Goal: Transaction & Acquisition: Download file/media

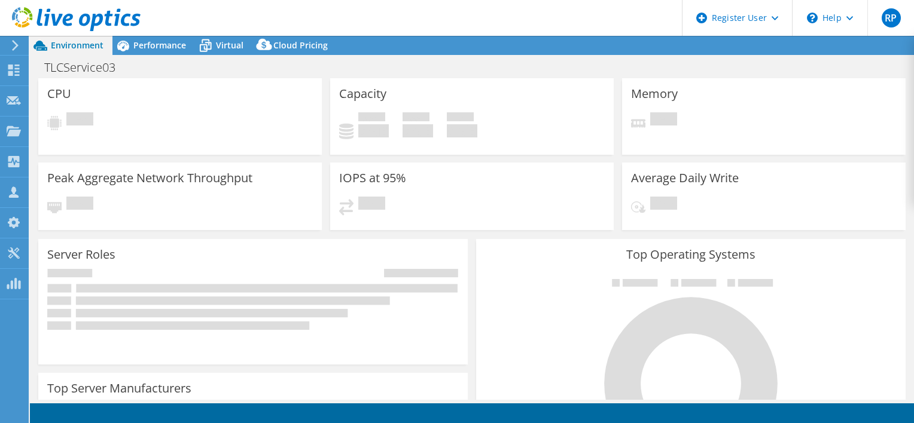
select select "[GEOGRAPHIC_DATA]"
select select "AUD"
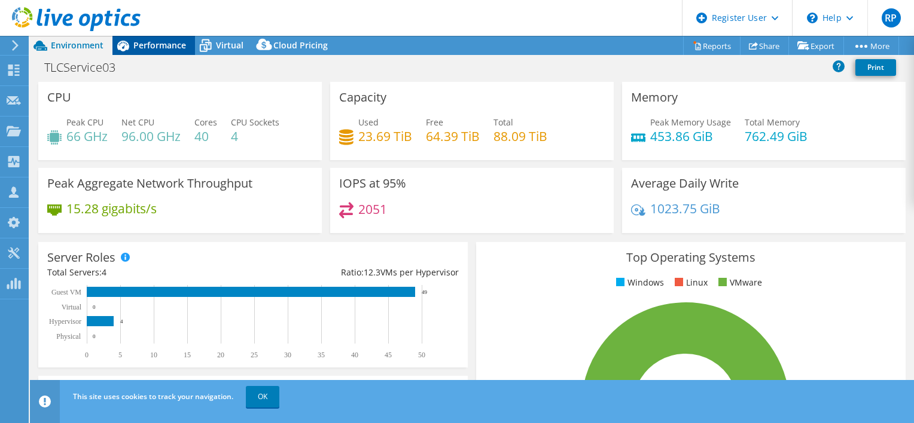
click at [161, 49] on span "Performance" at bounding box center [159, 44] width 53 height 11
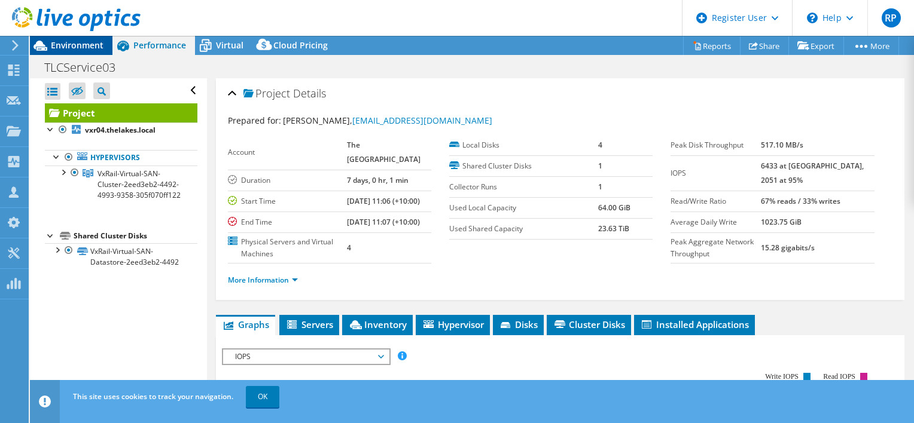
click at [69, 43] on span "Environment" at bounding box center [77, 44] width 53 height 11
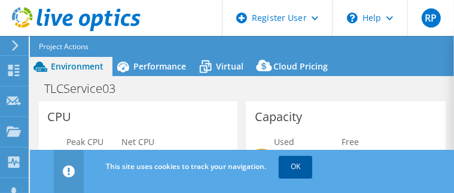
click at [291, 161] on link "OK" at bounding box center [295, 166] width 33 height 22
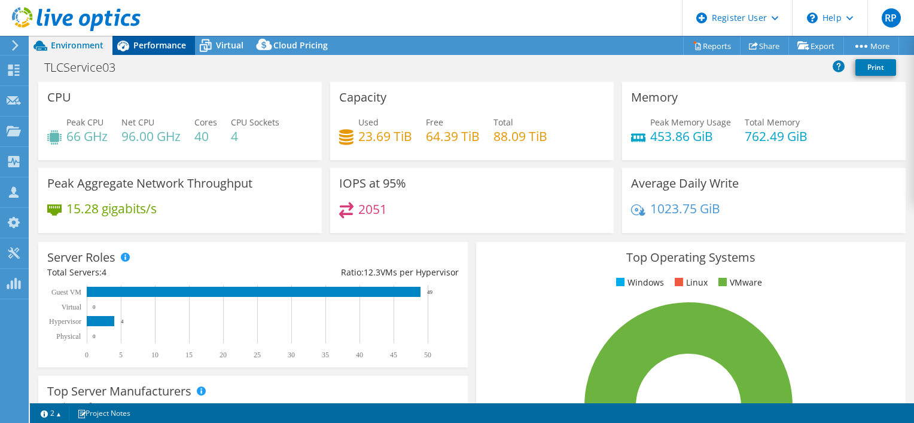
click at [147, 49] on span "Performance" at bounding box center [159, 44] width 53 height 11
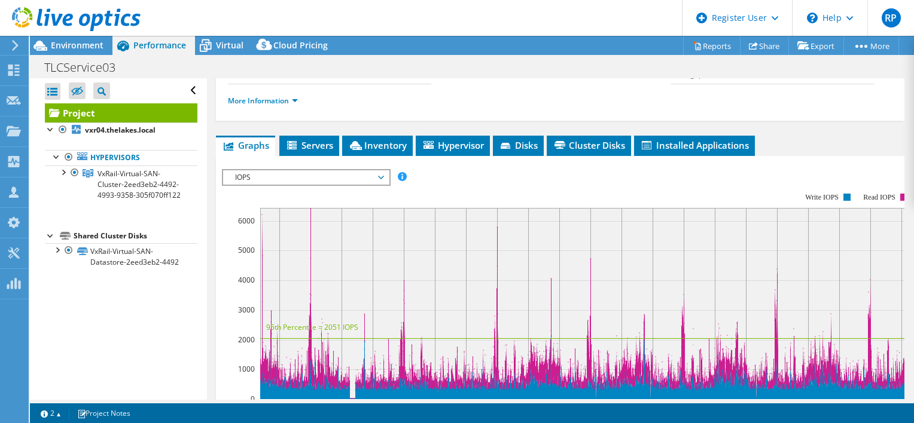
scroll to position [239, 0]
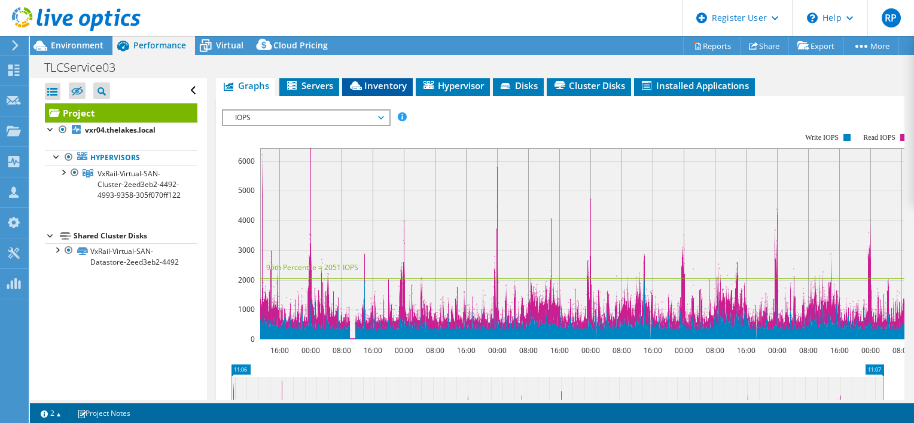
click at [368, 91] on span "Inventory" at bounding box center [377, 86] width 59 height 12
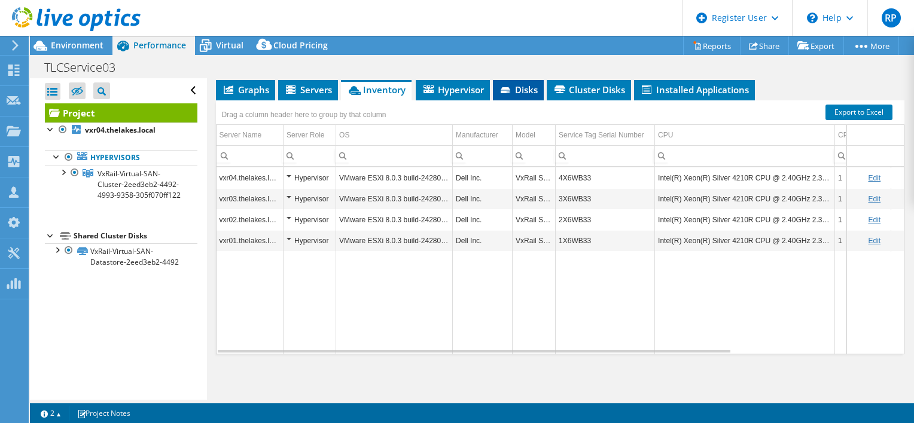
click at [515, 100] on li "Disks" at bounding box center [518, 90] width 51 height 20
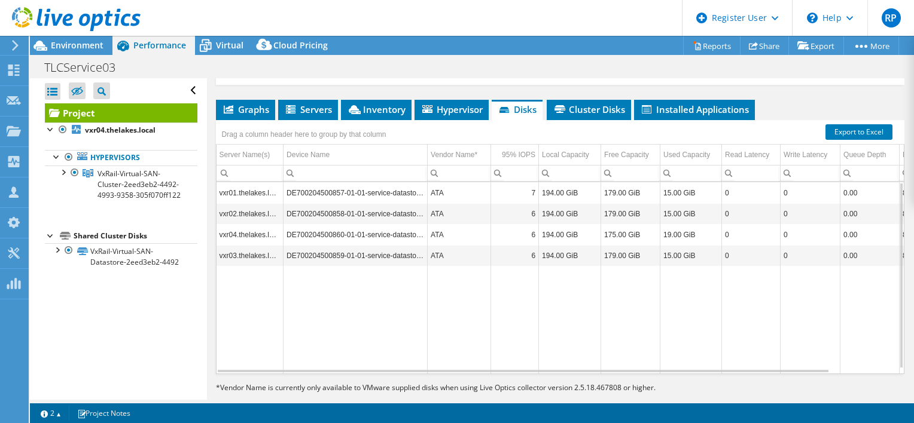
scroll to position [188, 0]
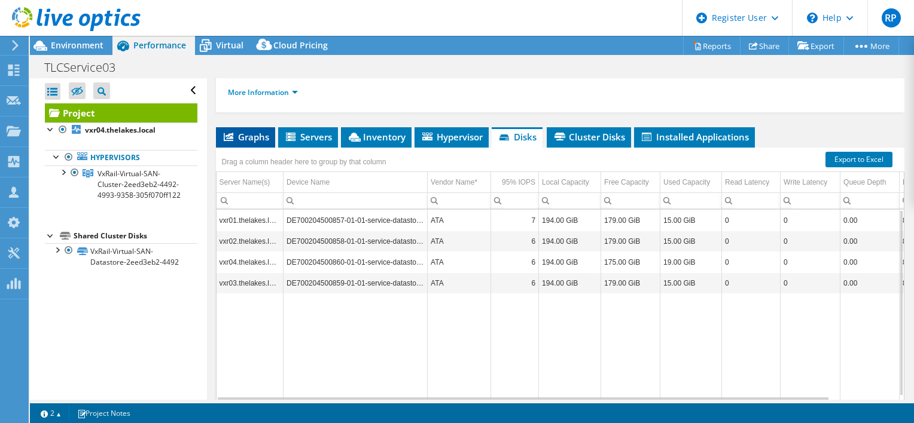
click at [251, 143] on span "Graphs" at bounding box center [245, 137] width 47 height 12
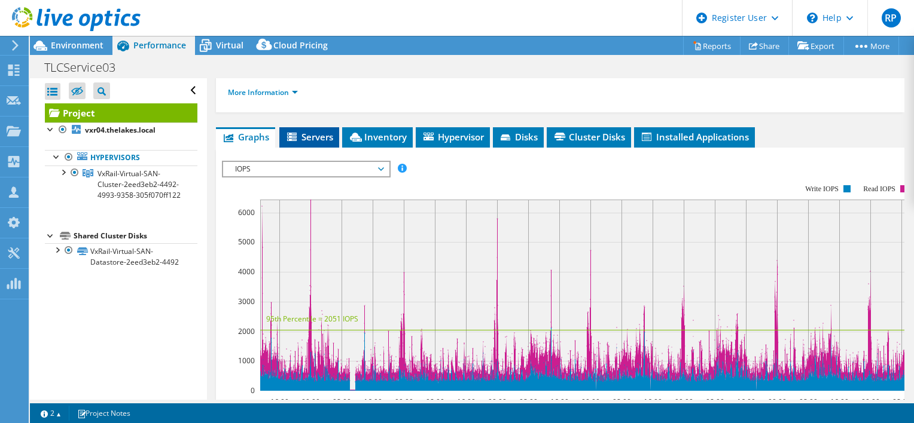
click at [315, 143] on span "Servers" at bounding box center [309, 137] width 48 height 12
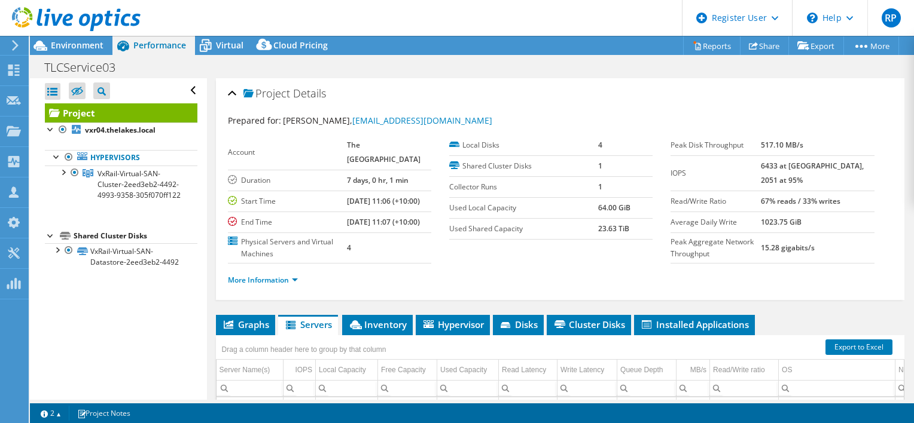
scroll to position [0, 0]
click at [85, 44] on span "Environment" at bounding box center [77, 44] width 53 height 11
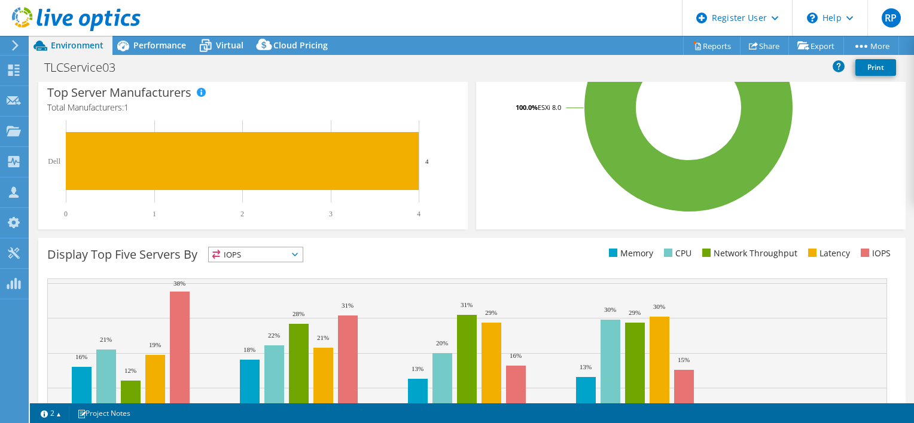
scroll to position [374, 0]
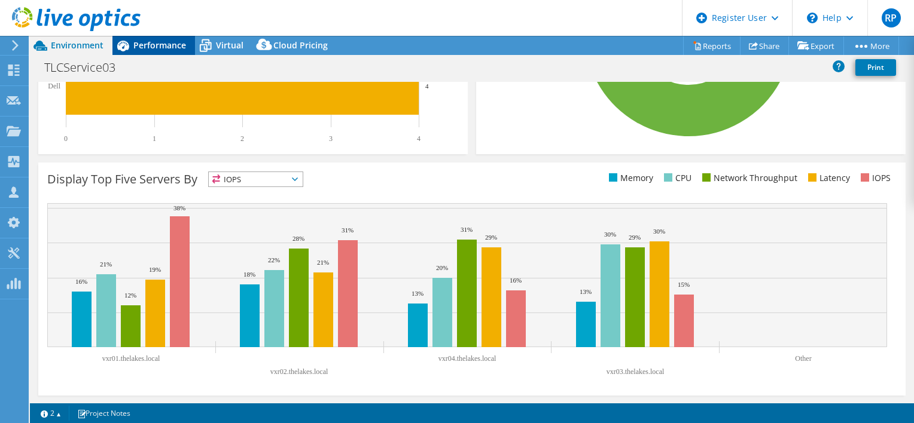
click at [153, 50] on span "Performance" at bounding box center [159, 44] width 53 height 11
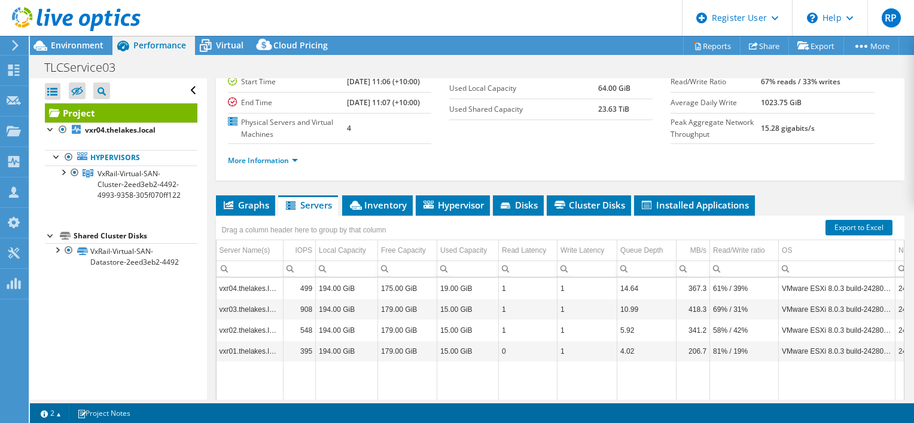
scroll to position [0, 0]
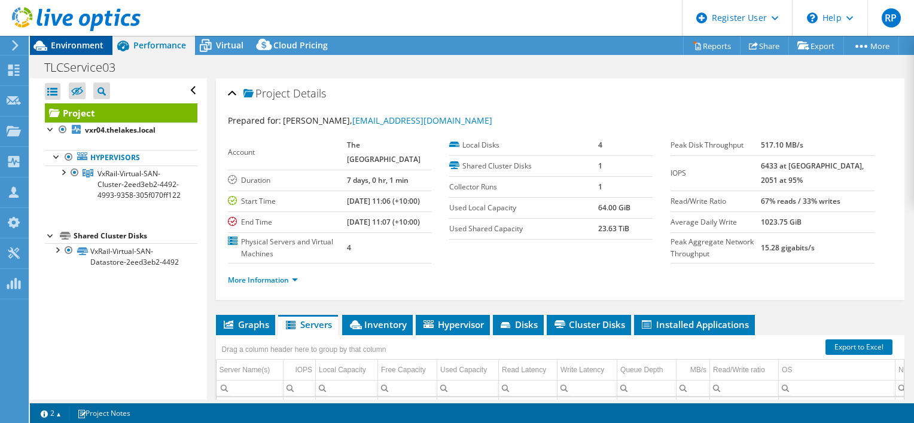
click at [47, 49] on icon at bounding box center [40, 46] width 14 height 10
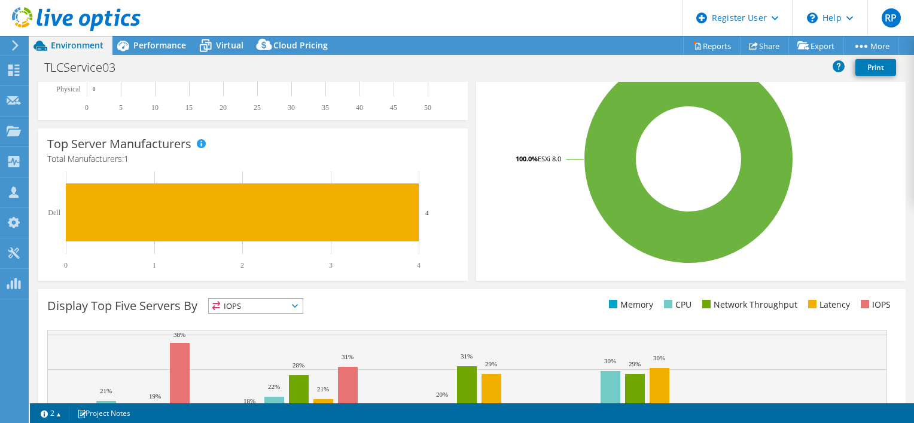
scroll to position [299, 0]
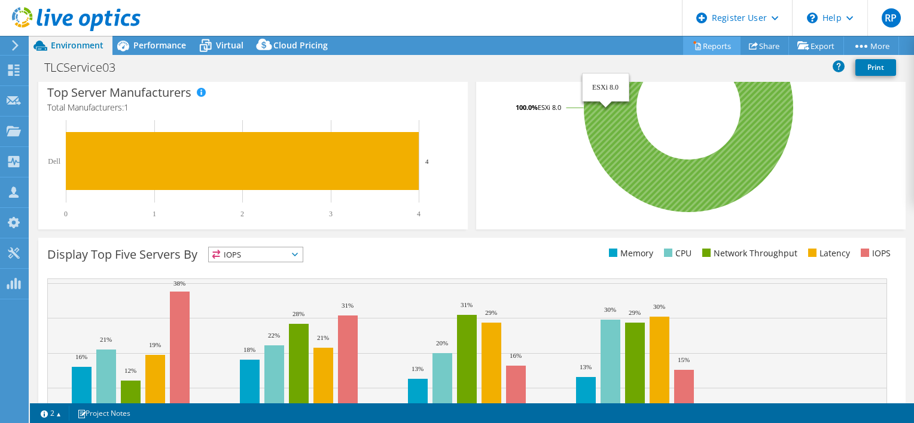
click at [701, 46] on link "Reports" at bounding box center [711, 45] width 57 height 19
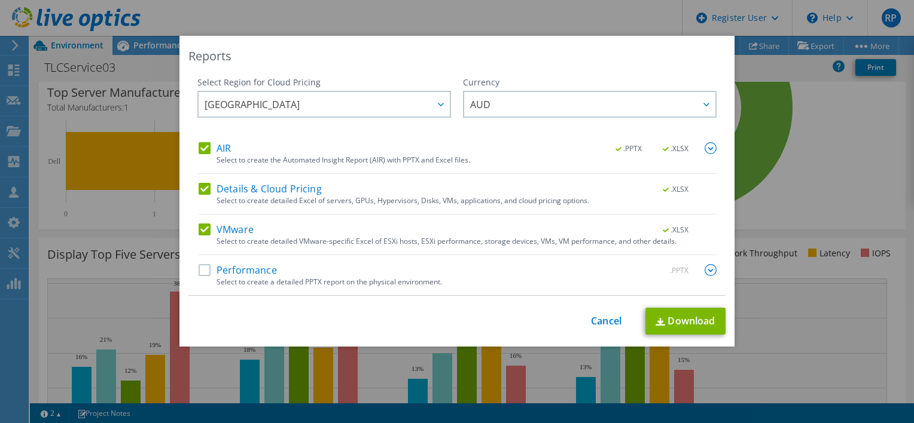
click at [203, 191] on label "Details & Cloud Pricing" at bounding box center [260, 189] width 123 height 12
click at [0, 0] on input "Details & Cloud Pricing" at bounding box center [0, 0] width 0 height 0
click at [203, 232] on label "VMware" at bounding box center [226, 230] width 55 height 12
click at [0, 0] on input "VMware" at bounding box center [0, 0] width 0 height 0
click at [683, 321] on link "Download" at bounding box center [685, 321] width 80 height 27
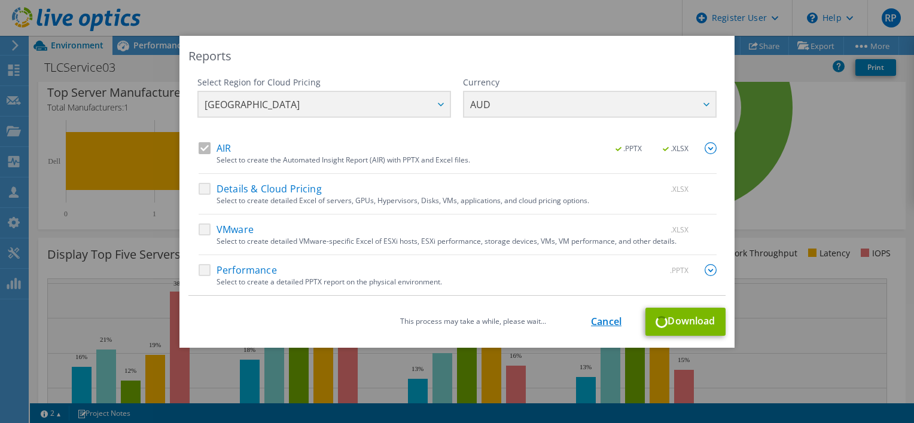
click at [606, 321] on link "Cancel" at bounding box center [606, 321] width 30 height 11
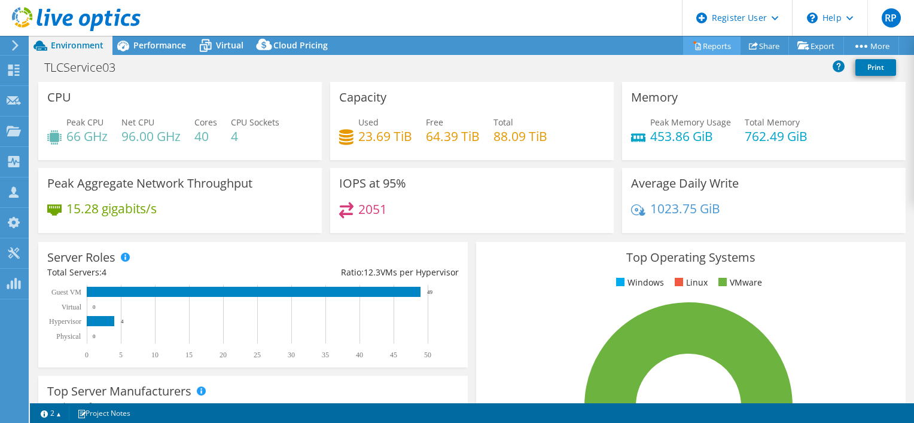
click at [713, 45] on link "Reports" at bounding box center [711, 45] width 57 height 19
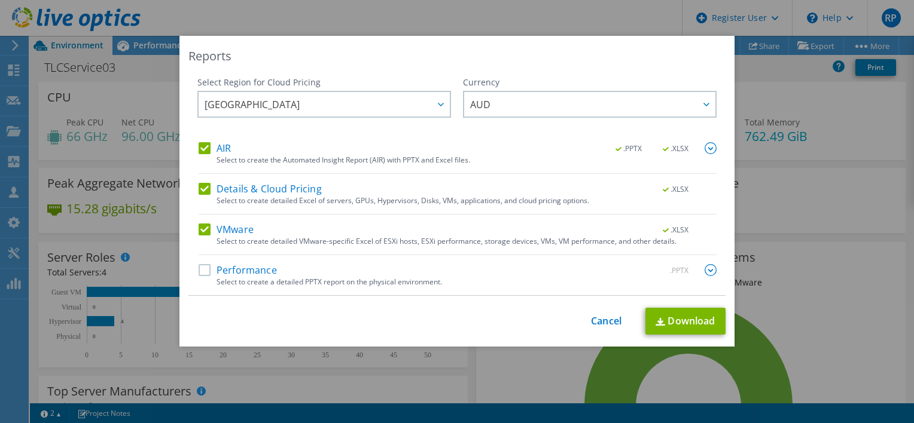
click at [289, 190] on label "Details & Cloud Pricing" at bounding box center [260, 189] width 123 height 12
click at [0, 0] on input "Details & Cloud Pricing" at bounding box center [0, 0] width 0 height 0
click at [239, 231] on label "VMware" at bounding box center [226, 230] width 55 height 12
click at [0, 0] on input "VMware" at bounding box center [0, 0] width 0 height 0
click at [690, 331] on link "Download" at bounding box center [685, 321] width 80 height 27
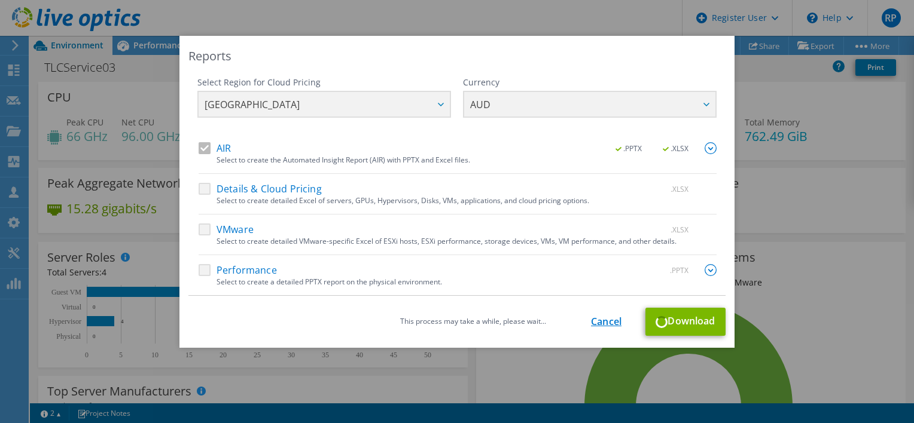
click at [602, 322] on link "Cancel" at bounding box center [606, 321] width 30 height 11
